Goal: Task Accomplishment & Management: Use online tool/utility

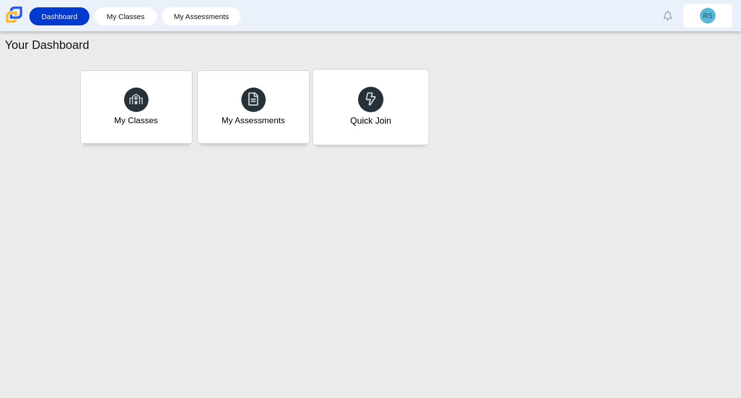
click at [391, 105] on div "Quick Join" at bounding box center [371, 106] width 116 height 75
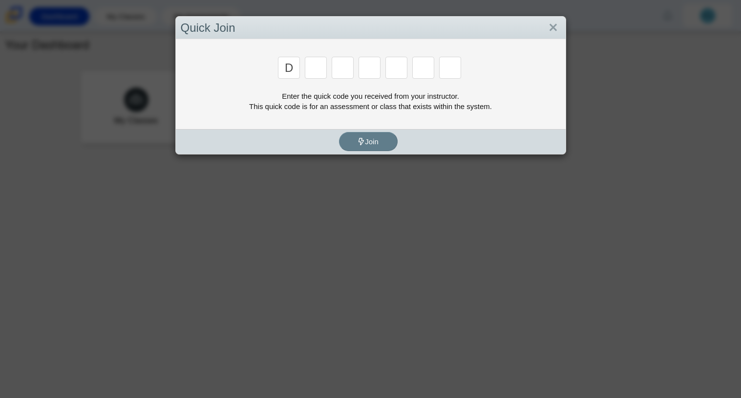
type input "d"
type input "a"
type input "w"
type input "n"
type input "a"
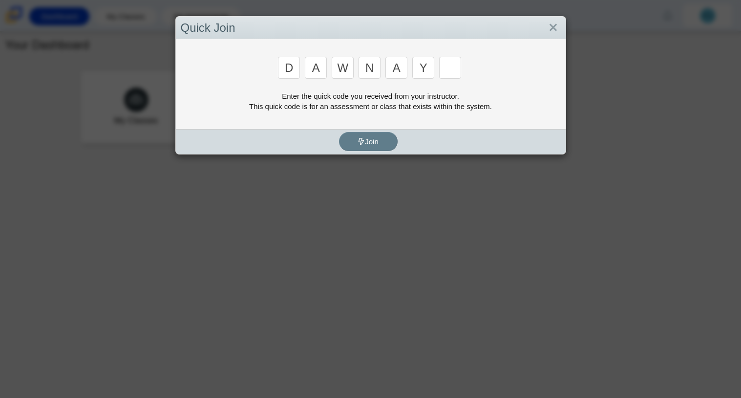
type input "y"
type input "3"
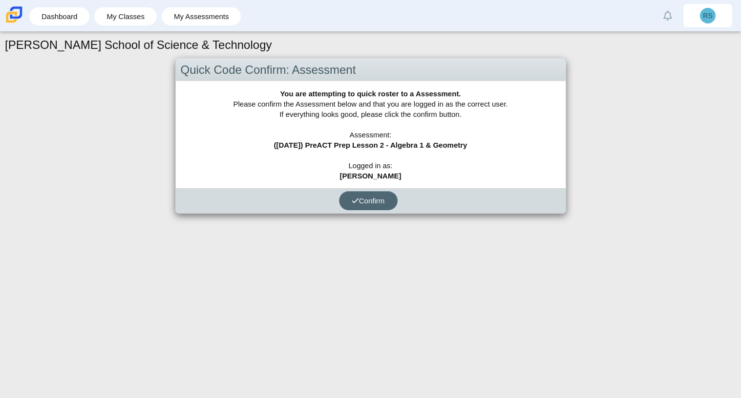
click at [364, 196] on span "Confirm" at bounding box center [368, 200] width 33 height 8
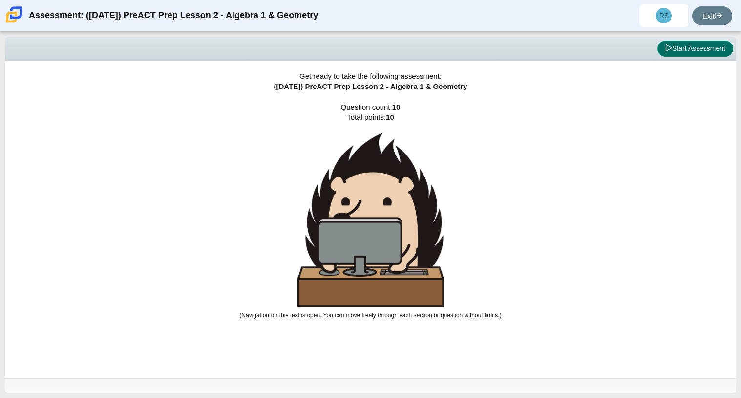
click at [725, 54] on button "Start Assessment" at bounding box center [696, 49] width 76 height 17
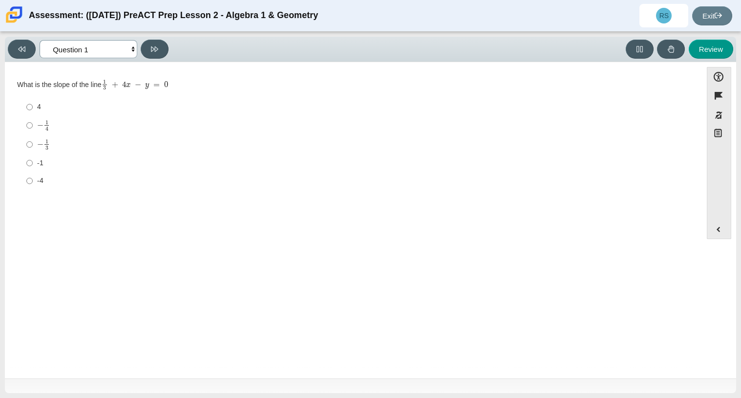
click at [130, 49] on select "Questions Question 1 Question 2 Question 3 Question 4 Question 5 Question 6 Que…" at bounding box center [89, 49] width 98 height 18
click at [40, 40] on select "Questions Question 1 Question 2 Question 3 Question 4 Question 5 Question 6 Que…" at bounding box center [89, 49] width 98 height 18
click at [6, 44] on div "Viewing Question 8 of 10 in Pacing Mode Questions Question 1 Question 2 Questio…" at bounding box center [370, 49] width 731 height 25
click at [14, 44] on button at bounding box center [22, 49] width 28 height 19
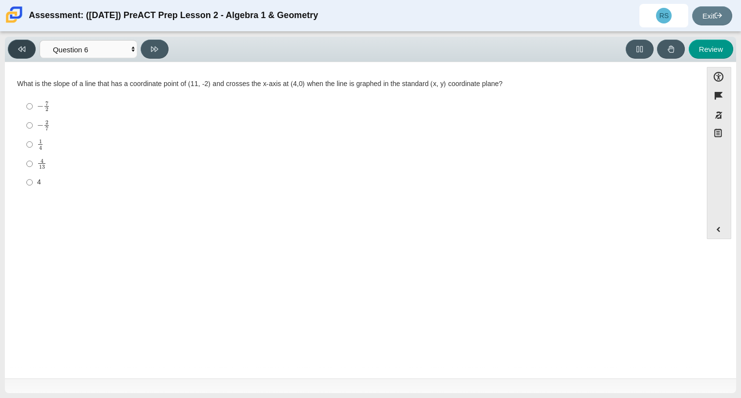
click at [14, 44] on button at bounding box center [22, 49] width 28 height 19
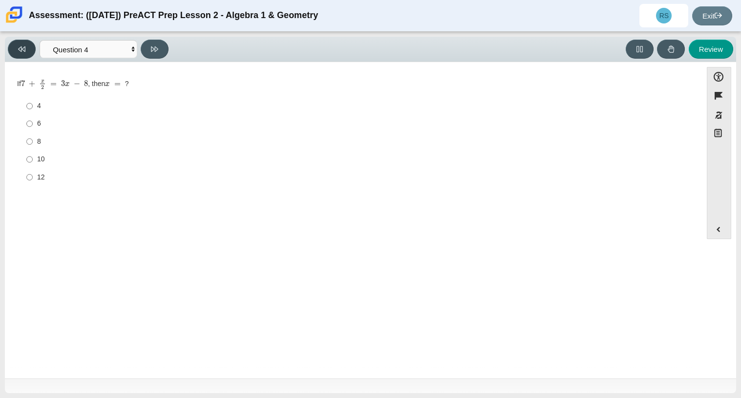
click at [14, 44] on button at bounding box center [22, 49] width 28 height 19
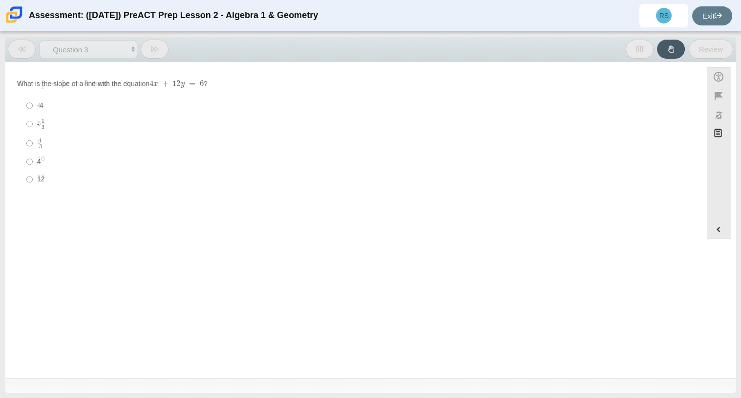
click at [14, 44] on button at bounding box center [22, 49] width 28 height 19
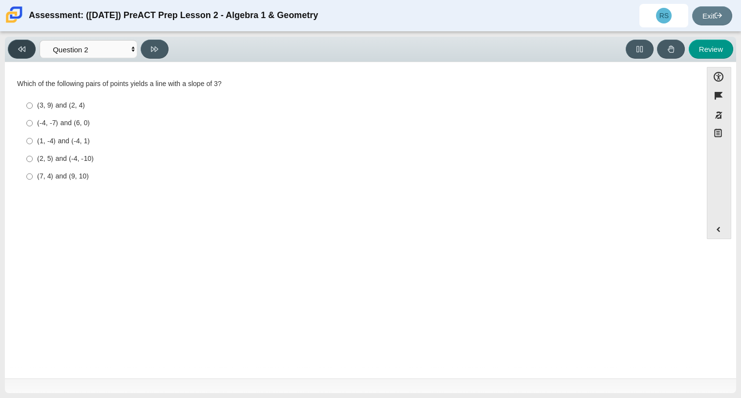
click at [14, 44] on button at bounding box center [22, 49] width 28 height 19
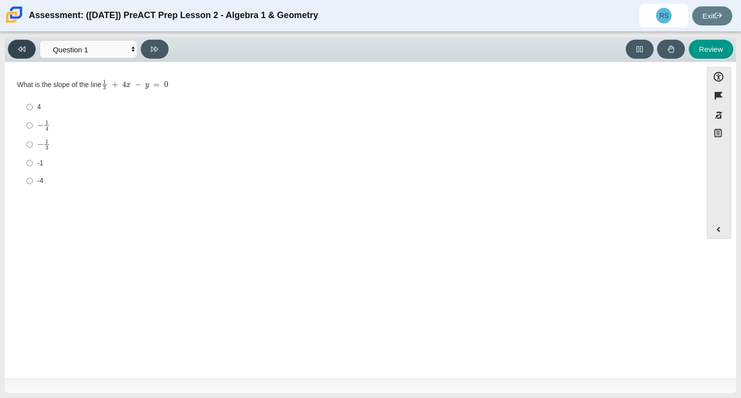
click at [14, 44] on button at bounding box center [22, 49] width 28 height 19
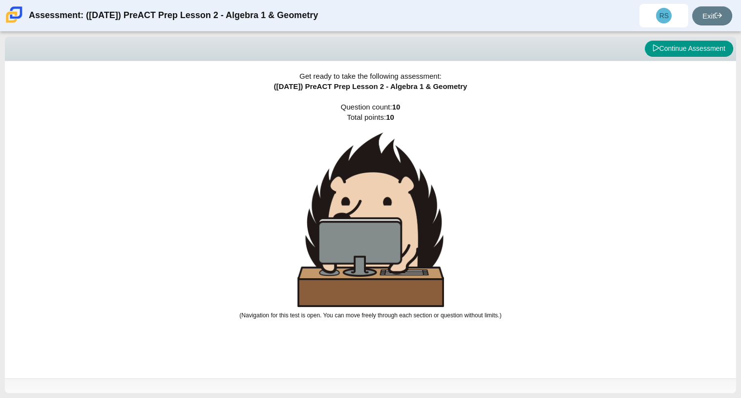
click at [14, 44] on div "Continue Assessment" at bounding box center [371, 49] width 726 height 17
click at [668, 42] on button "Continue Assessment" at bounding box center [689, 49] width 88 height 17
select select "ec95ace6-bebc-42b8-9428-40567494d4da"
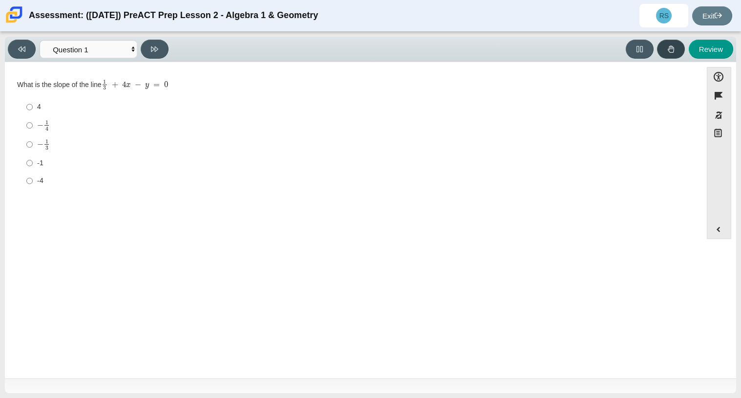
click at [668, 42] on button at bounding box center [671, 49] width 28 height 19
click at [34, 127] on label "− 1 4 negative 1 fourth" at bounding box center [354, 125] width 669 height 19
click at [33, 127] on input "− 1 4 negative 1 fourth" at bounding box center [29, 125] width 6 height 19
radio input "true"
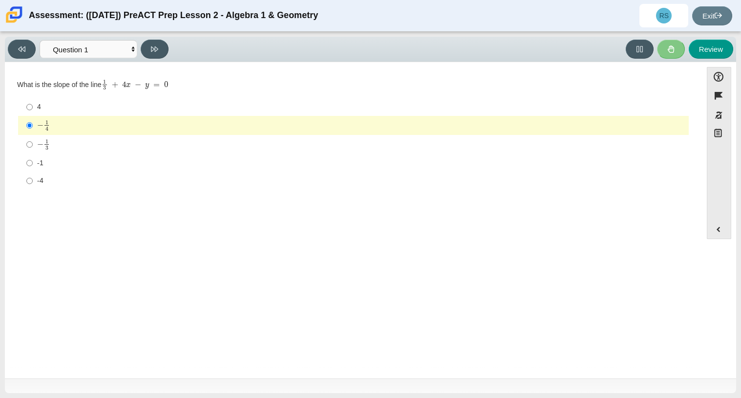
click at [120, 109] on div "4" at bounding box center [361, 107] width 648 height 10
click at [33, 109] on input "4 4" at bounding box center [29, 107] width 6 height 18
radio input "true"
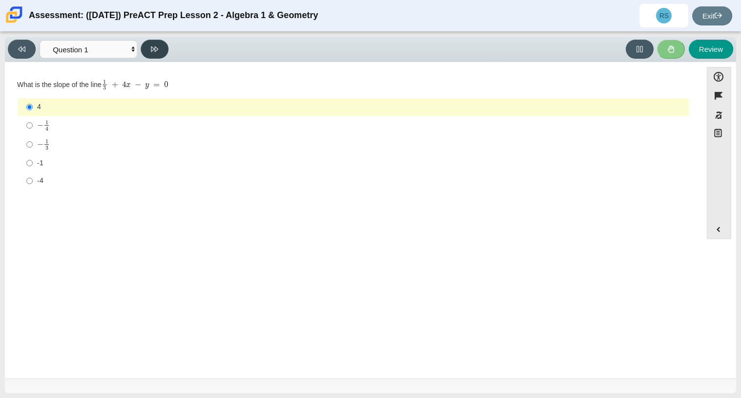
click at [161, 49] on button at bounding box center [155, 49] width 28 height 19
select select "97f4f5fa-a52e-4fed-af51-565bfcdf47cb"
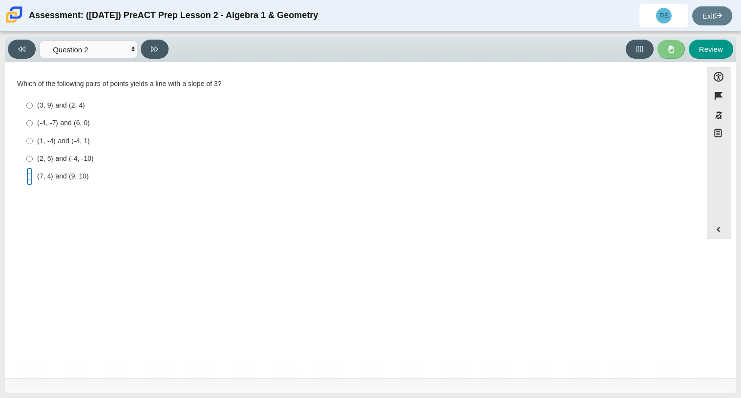
click at [31, 180] on input "(7, 4) and (9, 10) (7, 4) and (9, 10)" at bounding box center [29, 177] width 6 height 18
radio input "true"
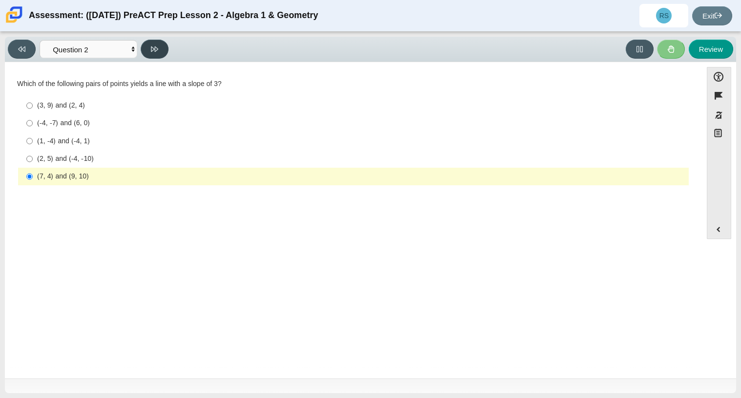
click at [145, 51] on button at bounding box center [155, 49] width 28 height 19
select select "210571de-36a6-4d8e-a361-ceff8ef801dc"
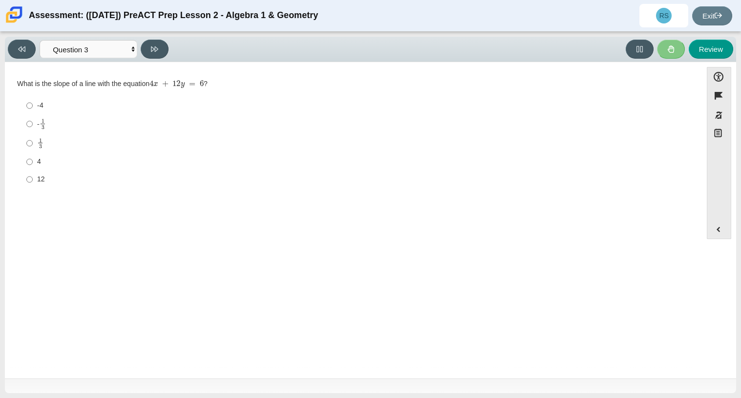
click at [740, 83] on div "Viewing Question 3 of 10 in Pacing Mode Questions Question 1 Question 2 Questio…" at bounding box center [370, 215] width 741 height 366
click at [413, 185] on label "12 12" at bounding box center [354, 180] width 669 height 18
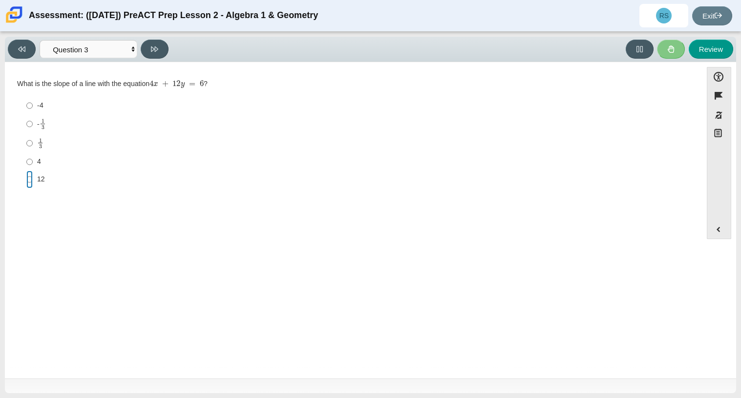
click at [33, 185] on input "12 12" at bounding box center [29, 180] width 6 height 18
radio input "true"
